Goal: Information Seeking & Learning: Understand process/instructions

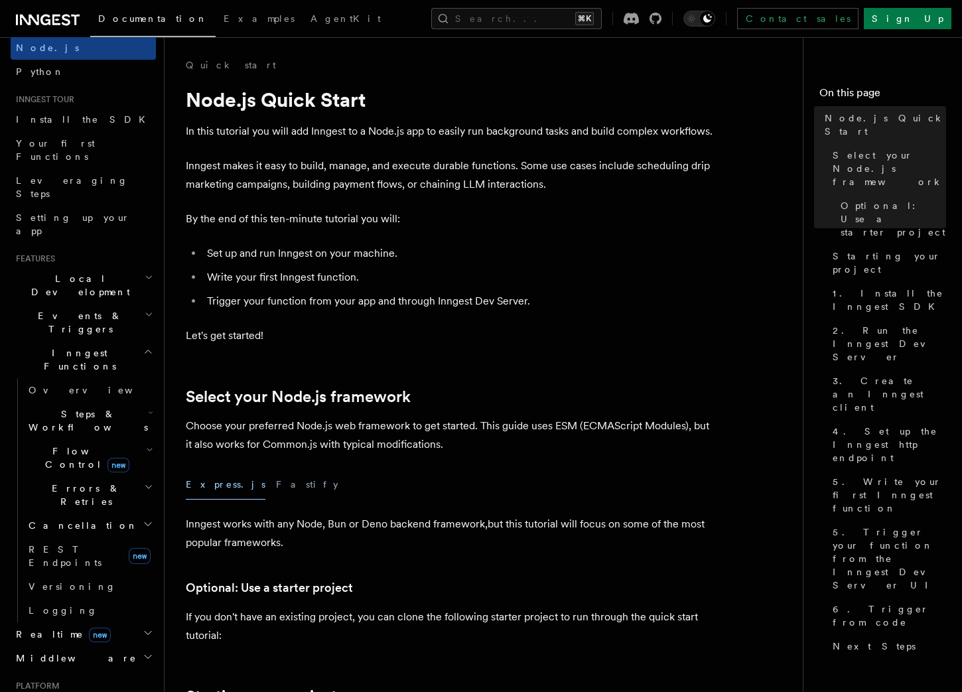
scroll to position [119, 0]
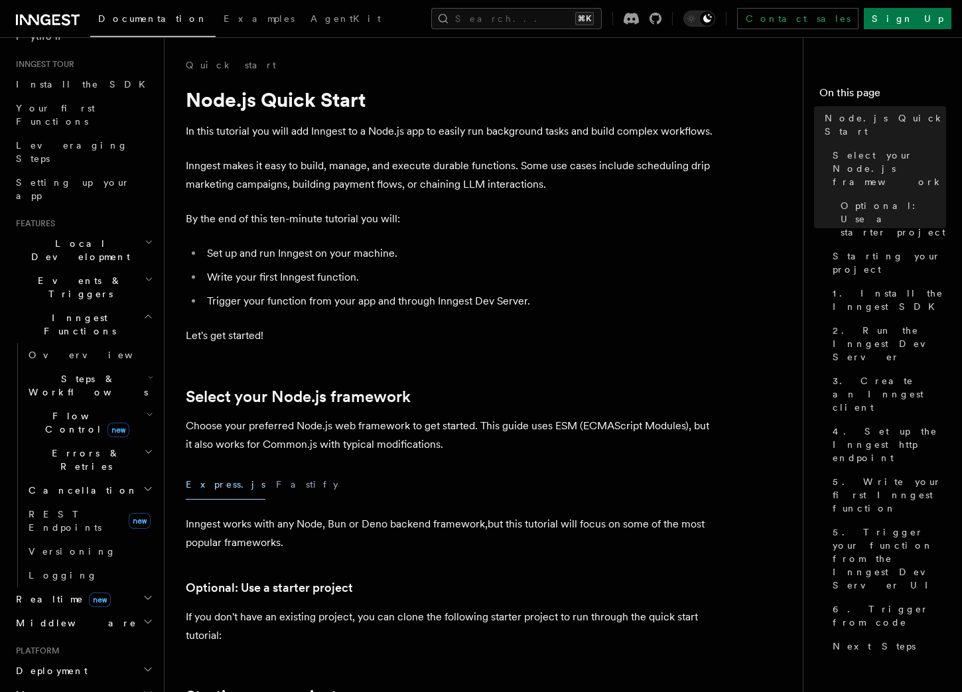
click at [74, 484] on span "Cancellation" at bounding box center [80, 490] width 115 height 13
click at [78, 404] on h2 "Flow Control new" at bounding box center [89, 422] width 133 height 37
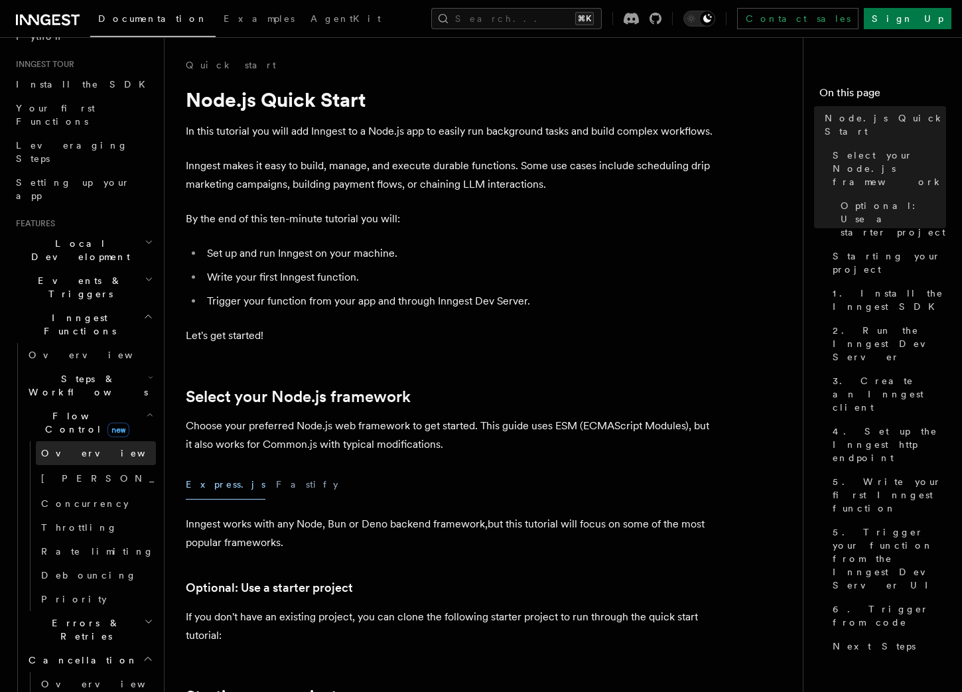
click at [78, 441] on link "Overview" at bounding box center [96, 453] width 120 height 24
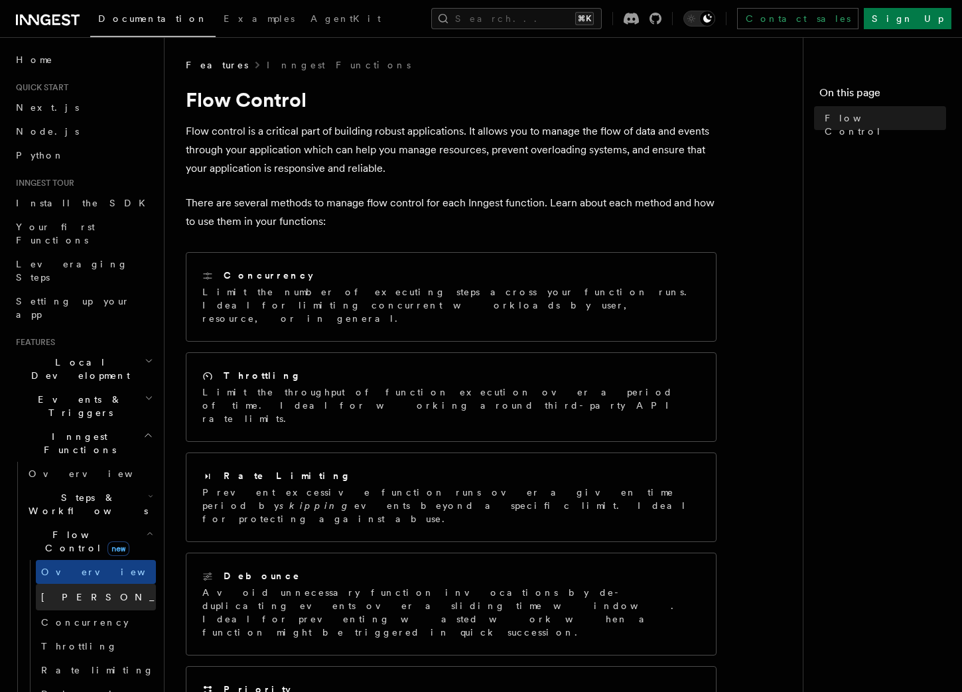
click at [66, 592] on span "[PERSON_NAME]" at bounding box center [138, 597] width 194 height 11
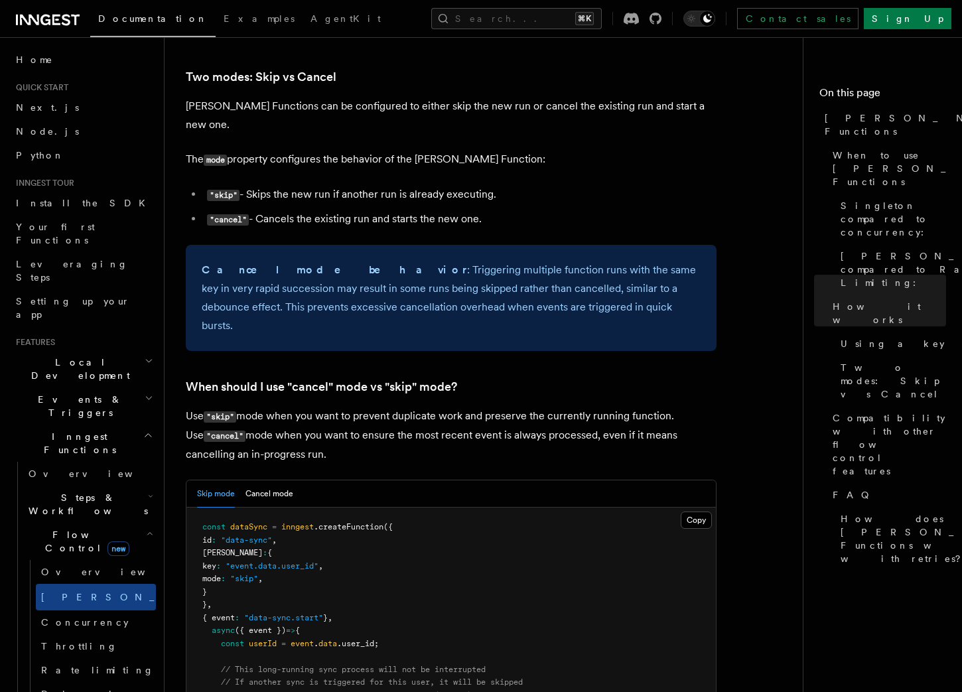
scroll to position [1450, 0]
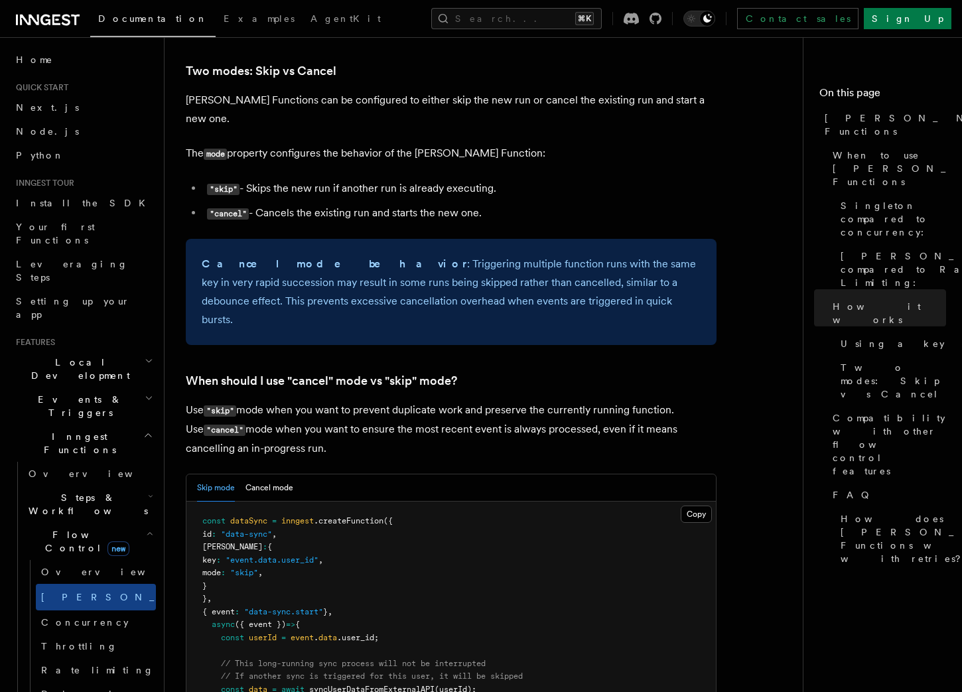
click at [222, 405] on code ""skip"" at bounding box center [220, 410] width 33 height 11
copy code "skip"
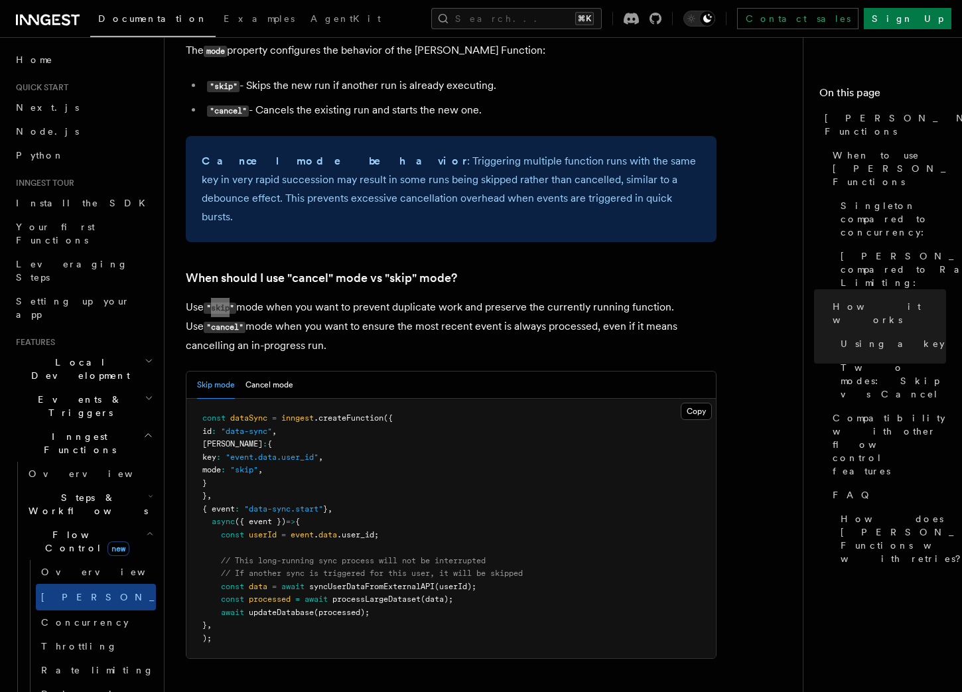
scroll to position [1554, 0]
click at [205, 321] on code ""cancel"" at bounding box center [225, 326] width 42 height 11
copy code "cancel"
click at [269, 370] on button "Cancel mode" at bounding box center [270, 383] width 48 height 27
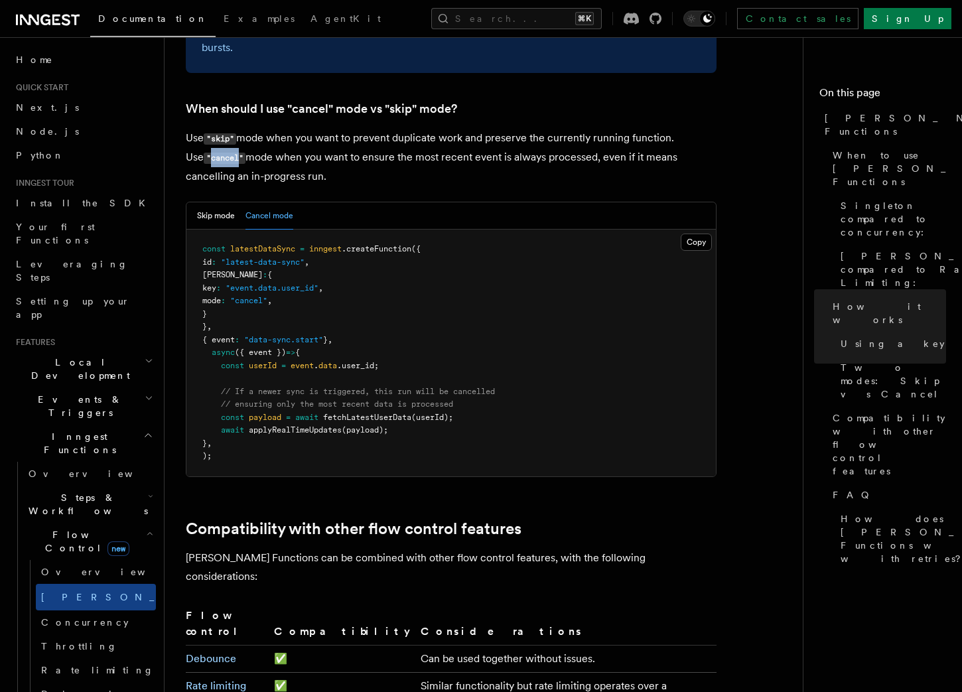
scroll to position [1725, 0]
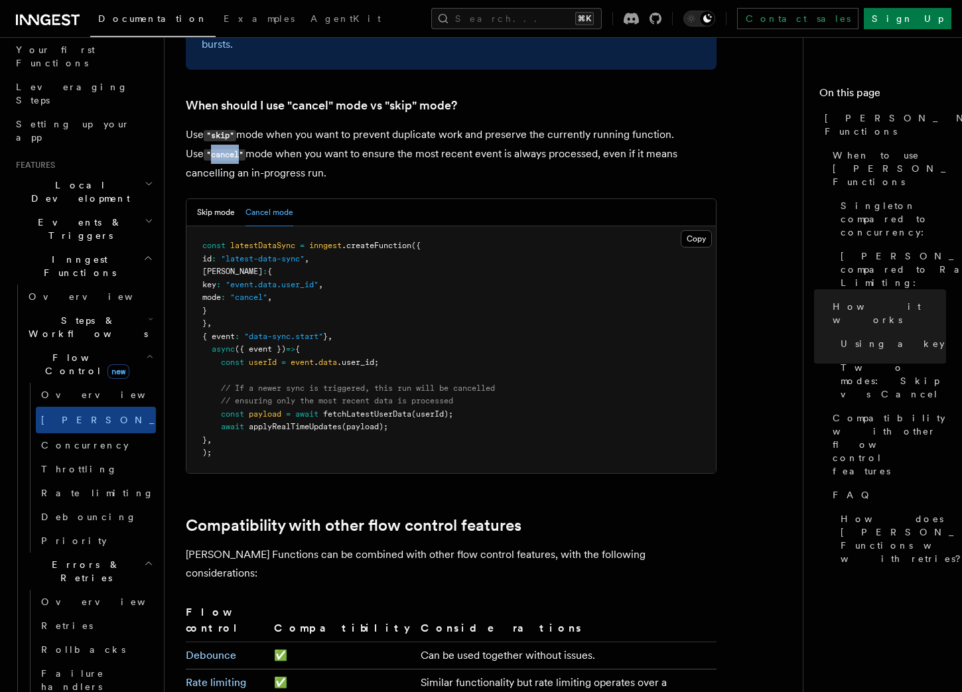
scroll to position [184, 0]
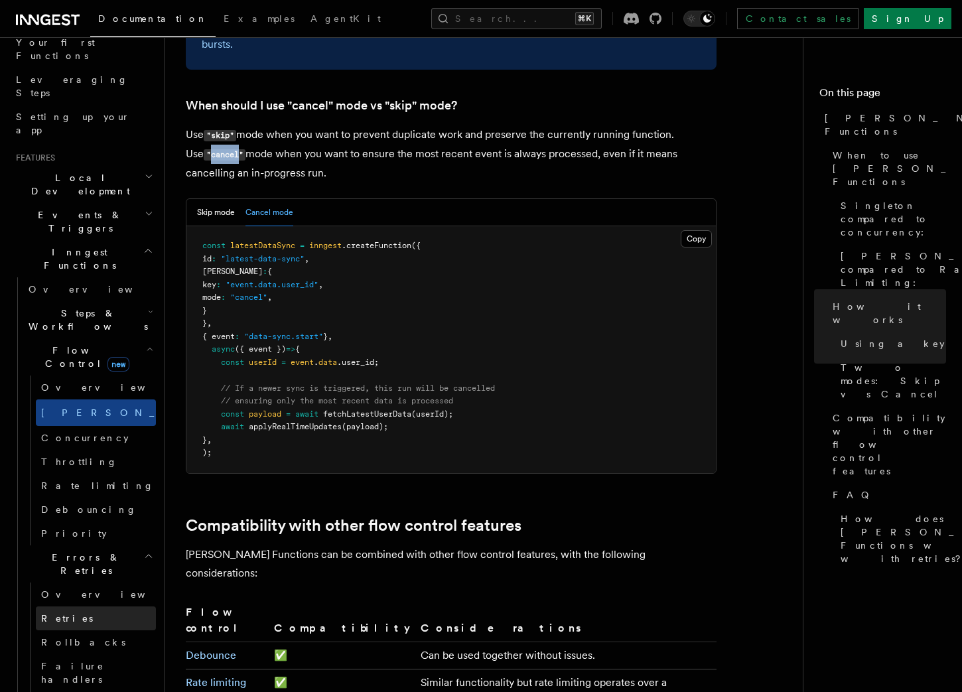
click at [73, 607] on link "Retries" at bounding box center [96, 619] width 120 height 24
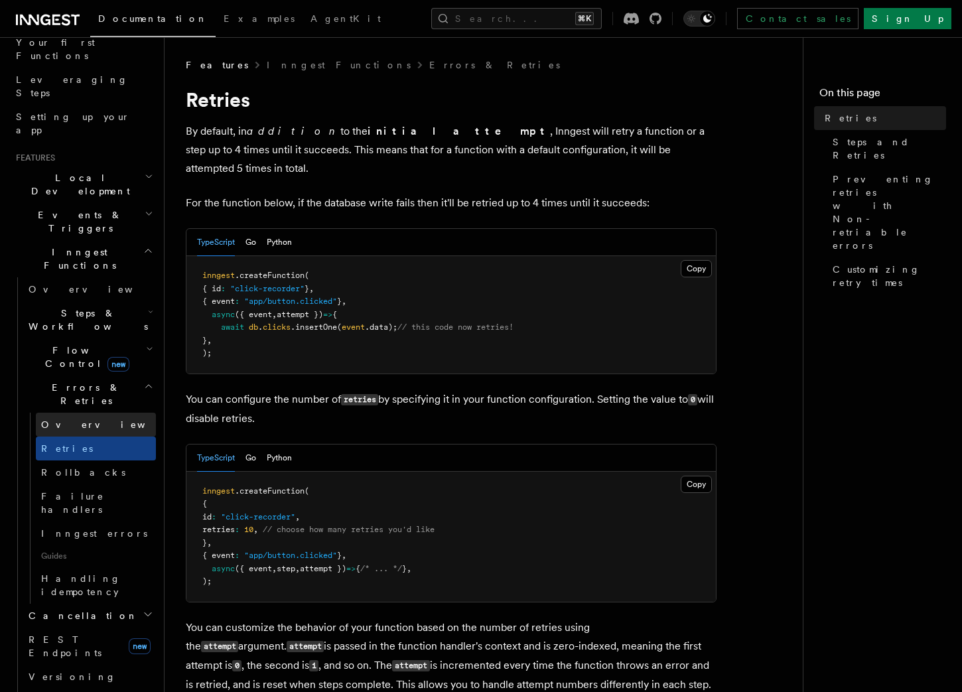
click at [75, 419] on span "Overview" at bounding box center [109, 424] width 137 height 11
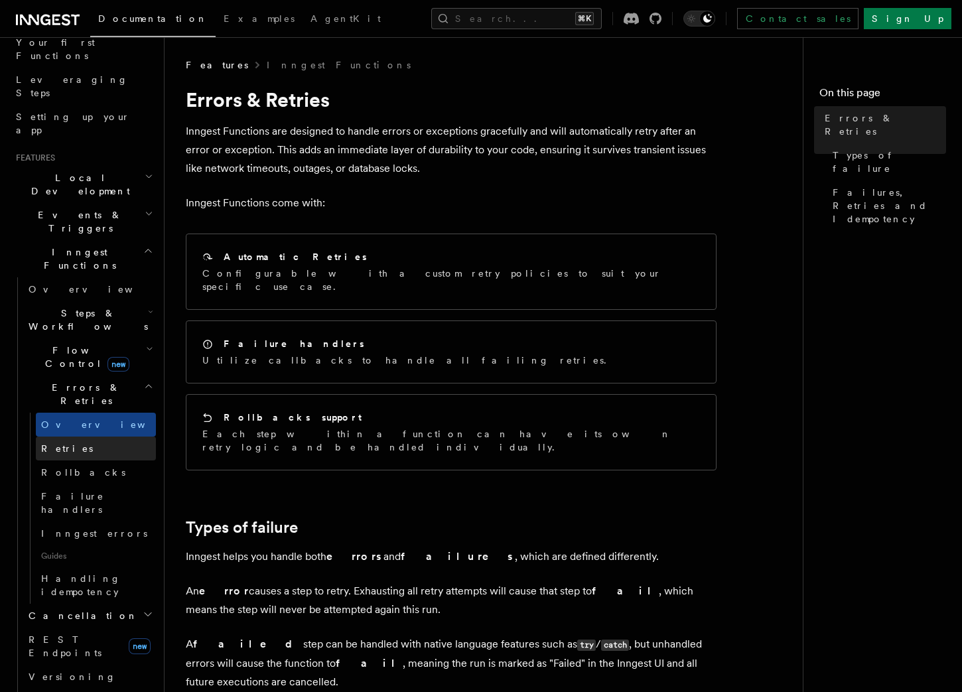
click at [70, 437] on link "Retries" at bounding box center [96, 449] width 120 height 24
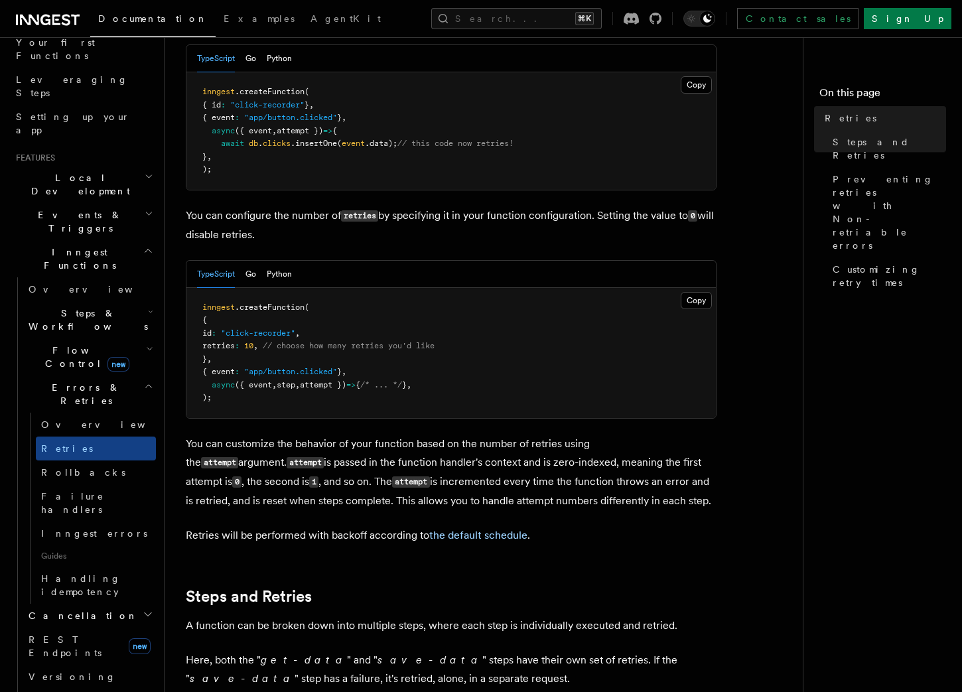
scroll to position [188, 0]
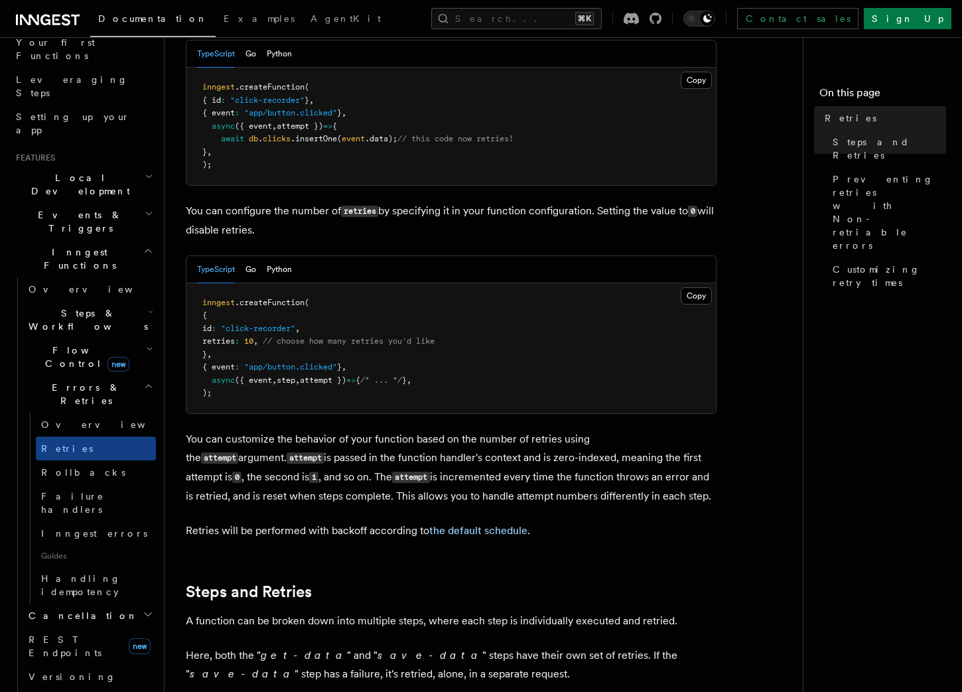
click at [306, 121] on span "attempt })" at bounding box center [300, 125] width 46 height 9
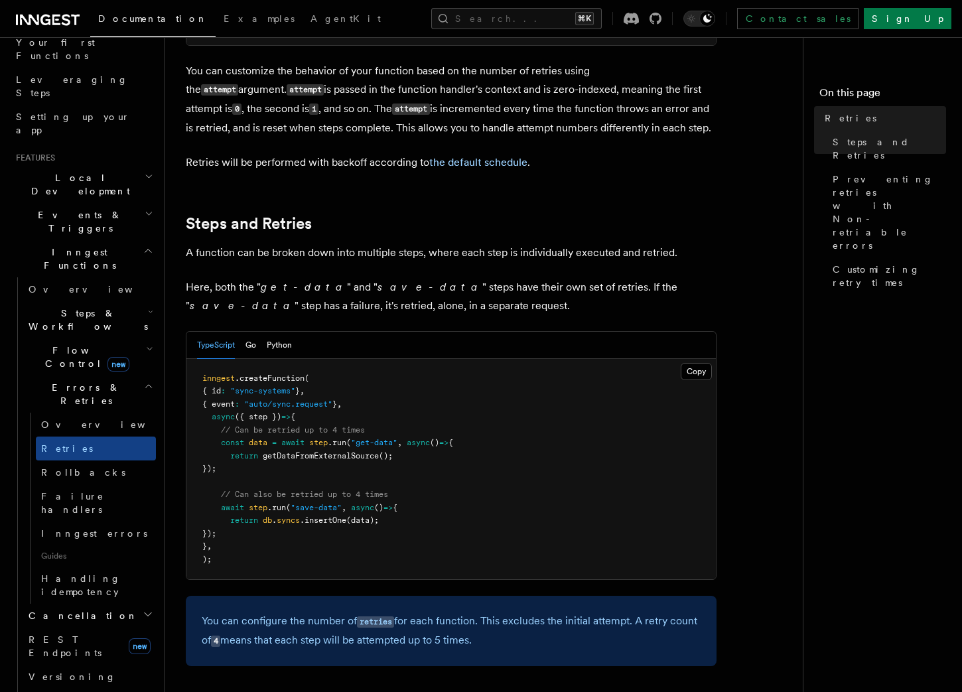
scroll to position [555, 0]
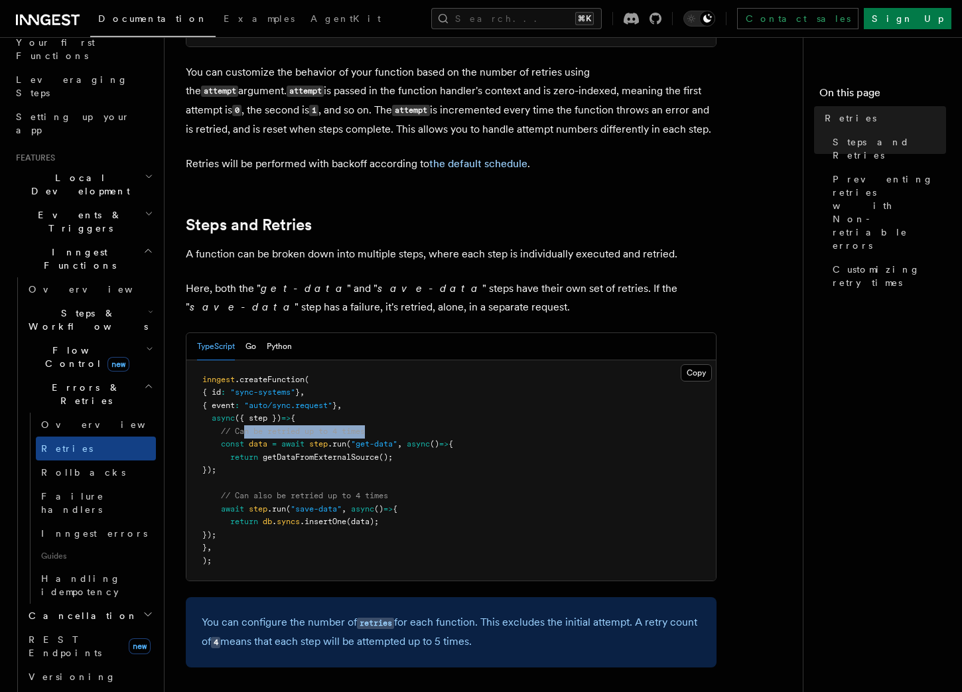
drag, startPoint x: 248, startPoint y: 413, endPoint x: 410, endPoint y: 409, distance: 162.6
click at [410, 409] on pre "inngest .createFunction ( { id : "sync-systems" } , { event : "auto/sync.reques…" at bounding box center [451, 470] width 530 height 221
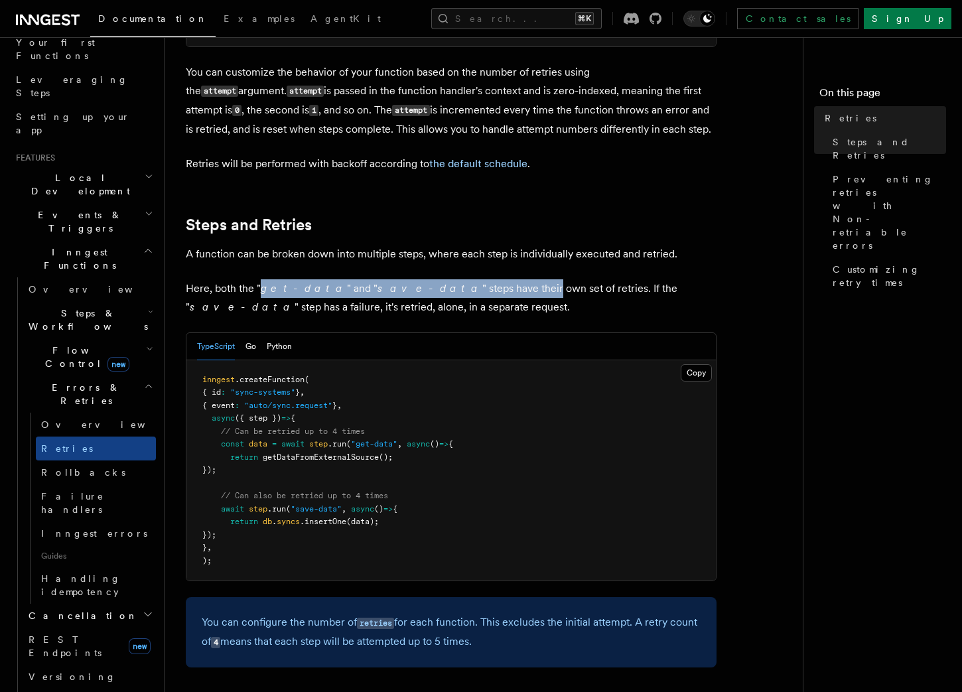
drag, startPoint x: 260, startPoint y: 273, endPoint x: 449, endPoint y: 261, distance: 189.5
click at [455, 279] on p "Here, both the " get-data " and " save-data " steps have their own set of retri…" at bounding box center [451, 297] width 531 height 37
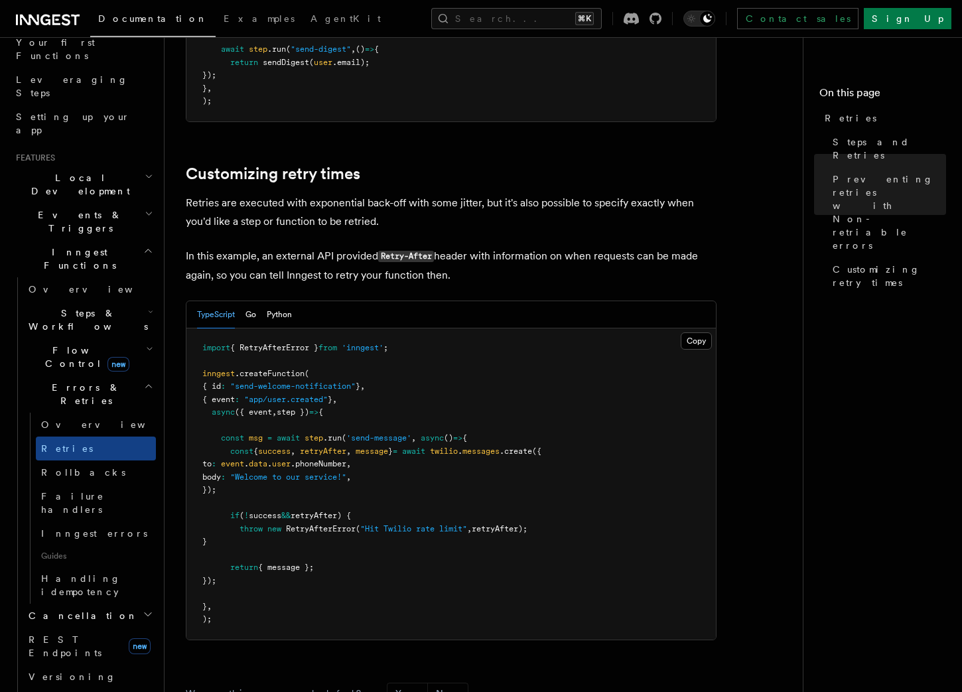
scroll to position [1637, 0]
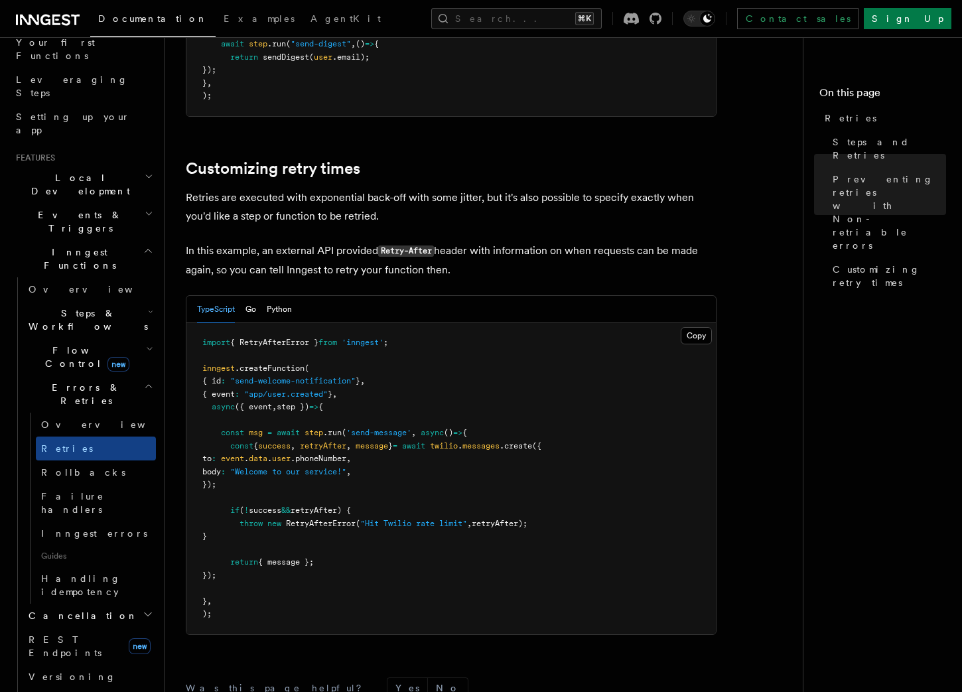
click at [463, 441] on span "." at bounding box center [460, 445] width 5 height 9
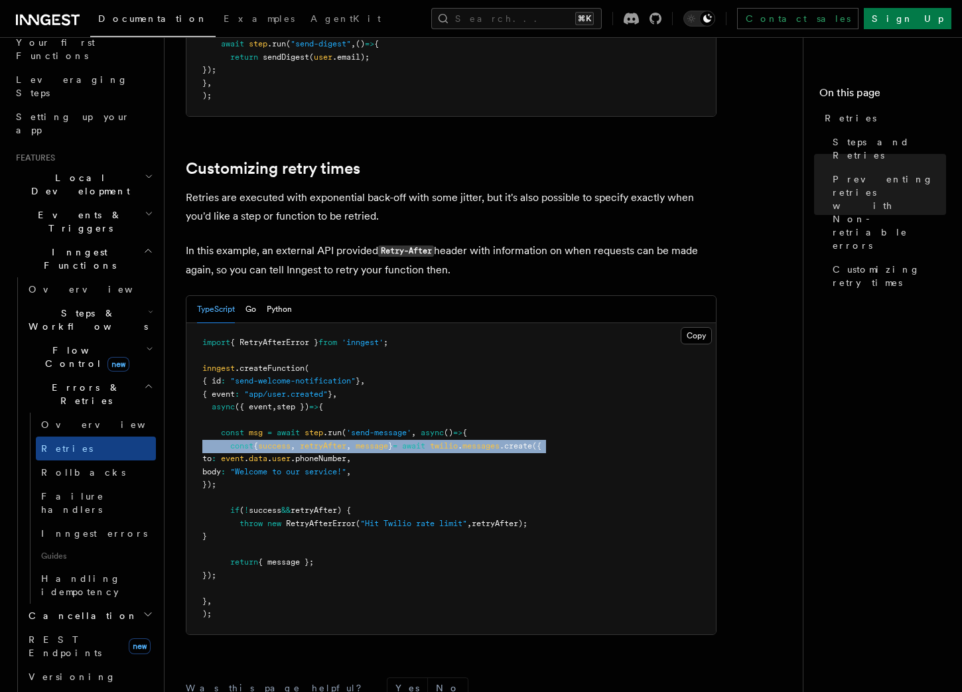
click at [463, 441] on span "." at bounding box center [460, 445] width 5 height 9
click at [458, 441] on span "twilio" at bounding box center [444, 445] width 28 height 9
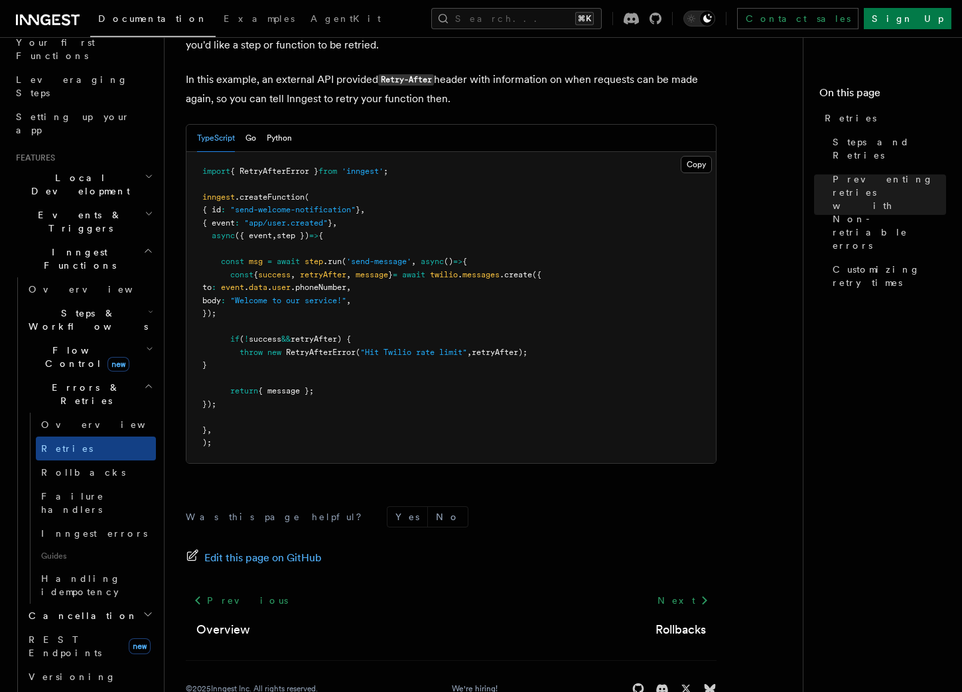
scroll to position [1828, 0]
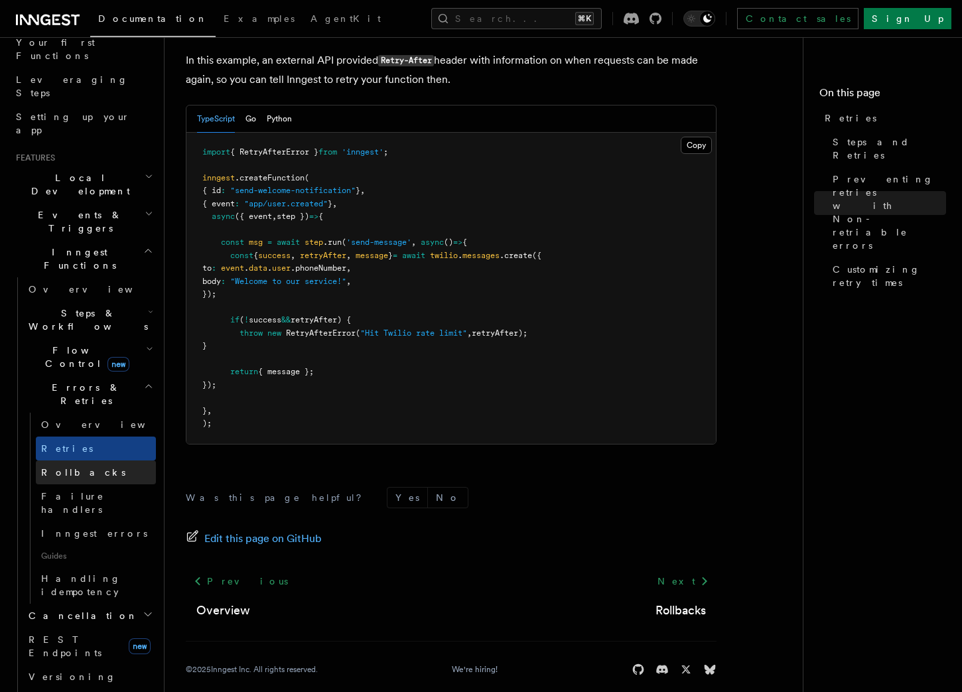
click at [77, 467] on span "Rollbacks" at bounding box center [83, 472] width 84 height 11
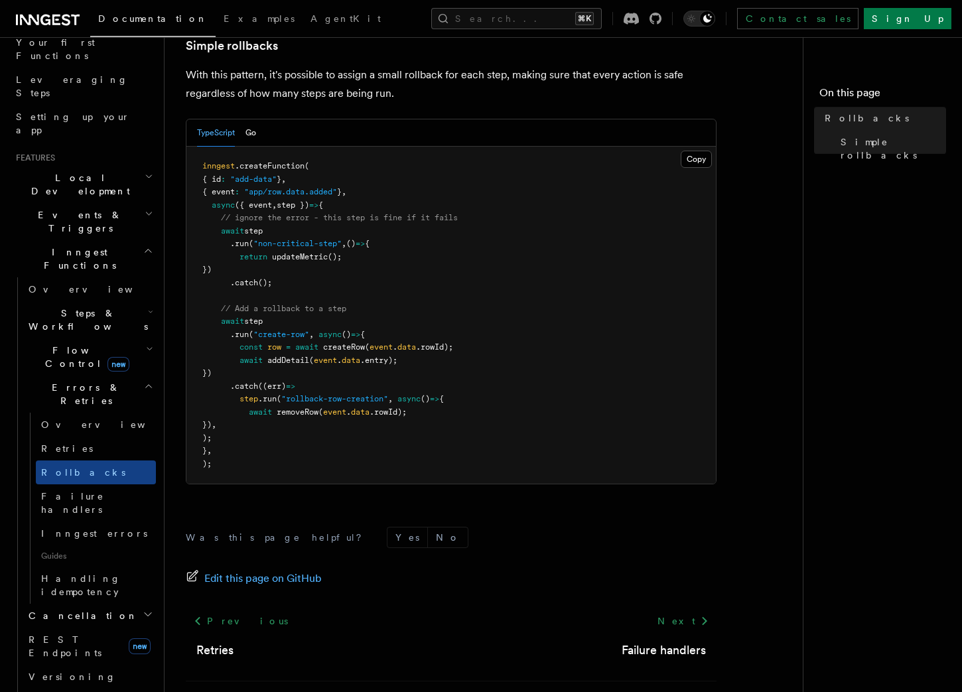
scroll to position [764, 0]
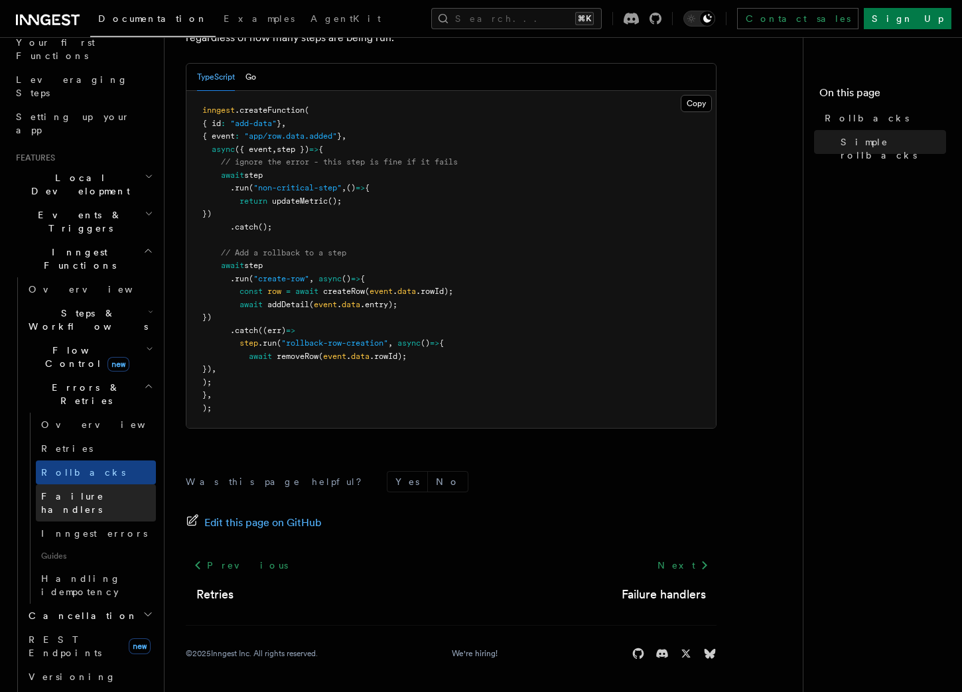
click at [46, 491] on span "Failure handlers" at bounding box center [72, 503] width 63 height 24
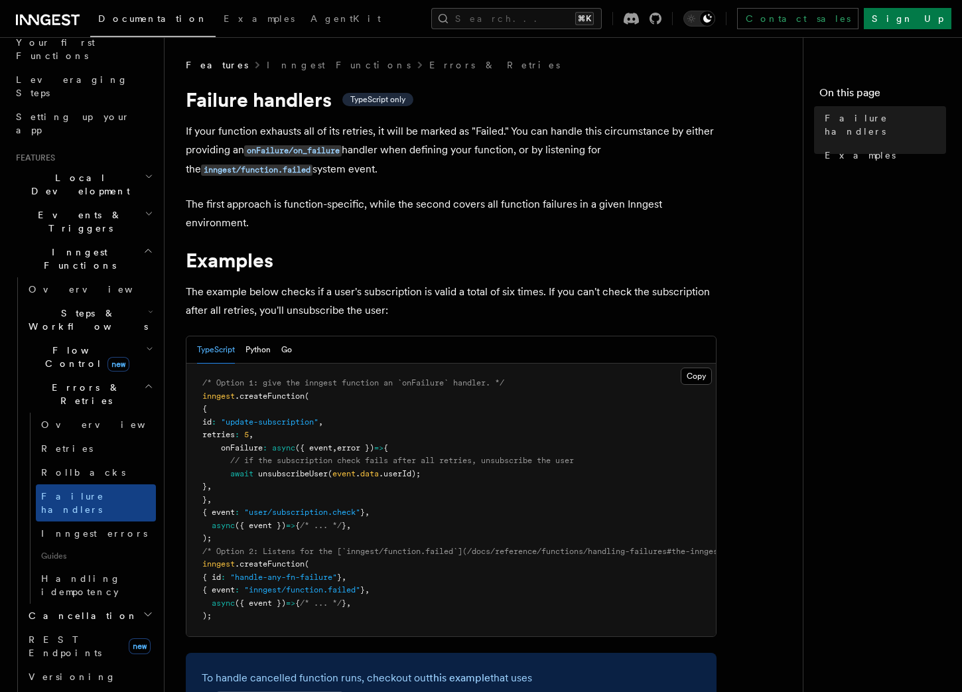
click at [90, 604] on h2 "Cancellation" at bounding box center [89, 616] width 133 height 24
click at [79, 634] on span "Overview" at bounding box center [109, 639] width 137 height 11
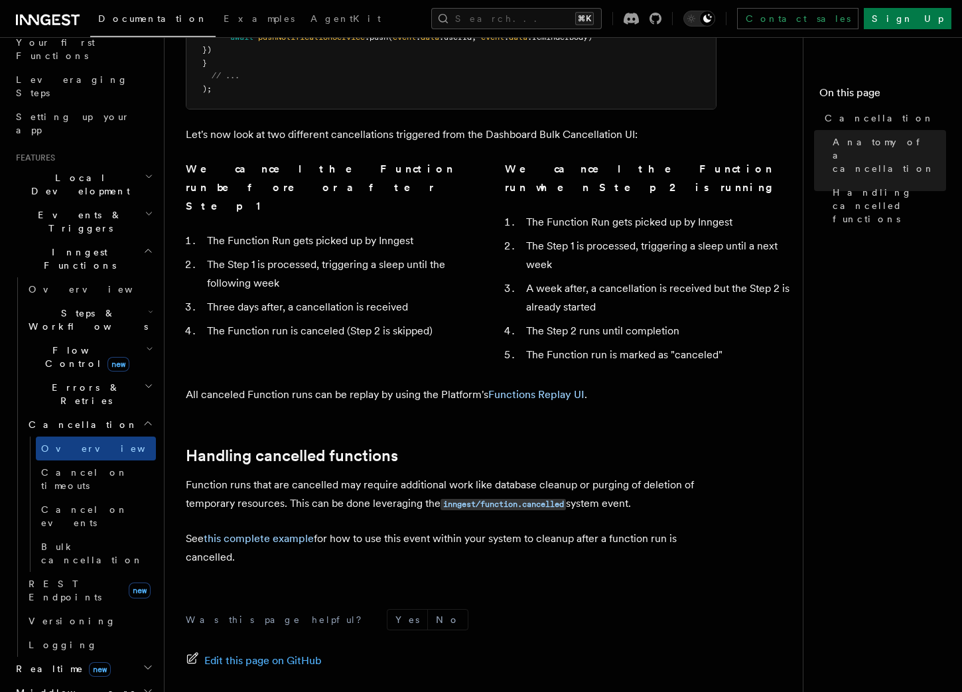
scroll to position [964, 0]
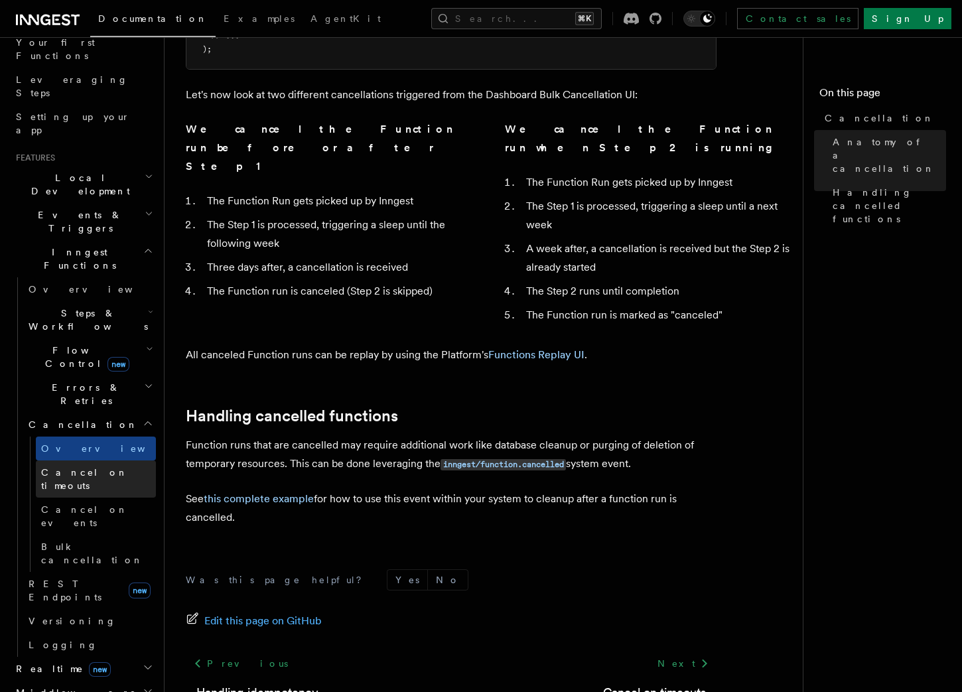
click at [91, 467] on span "Cancel on timeouts" at bounding box center [84, 479] width 87 height 24
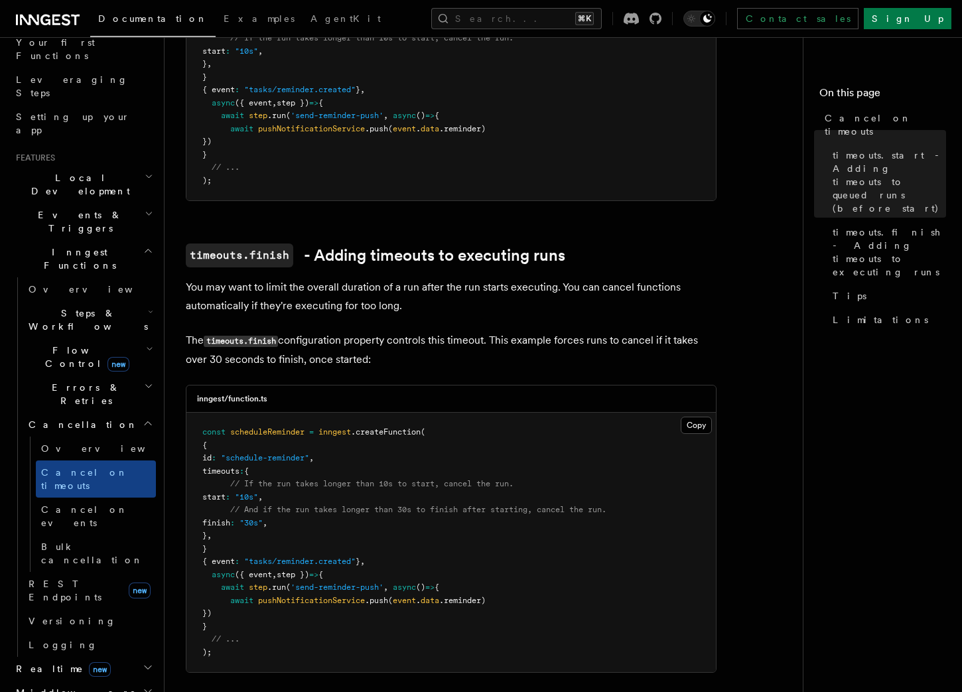
scroll to position [563, 0]
drag, startPoint x: 403, startPoint y: 468, endPoint x: 522, endPoint y: 467, distance: 118.8
click at [522, 467] on pre "const scheduleReminder = inngest .createFunction ( { id : "schedule-reminder" ,…" at bounding box center [451, 541] width 530 height 259
click at [60, 535] on link "Bulk cancellation" at bounding box center [96, 553] width 120 height 37
